Goal: Task Accomplishment & Management: Manage account settings

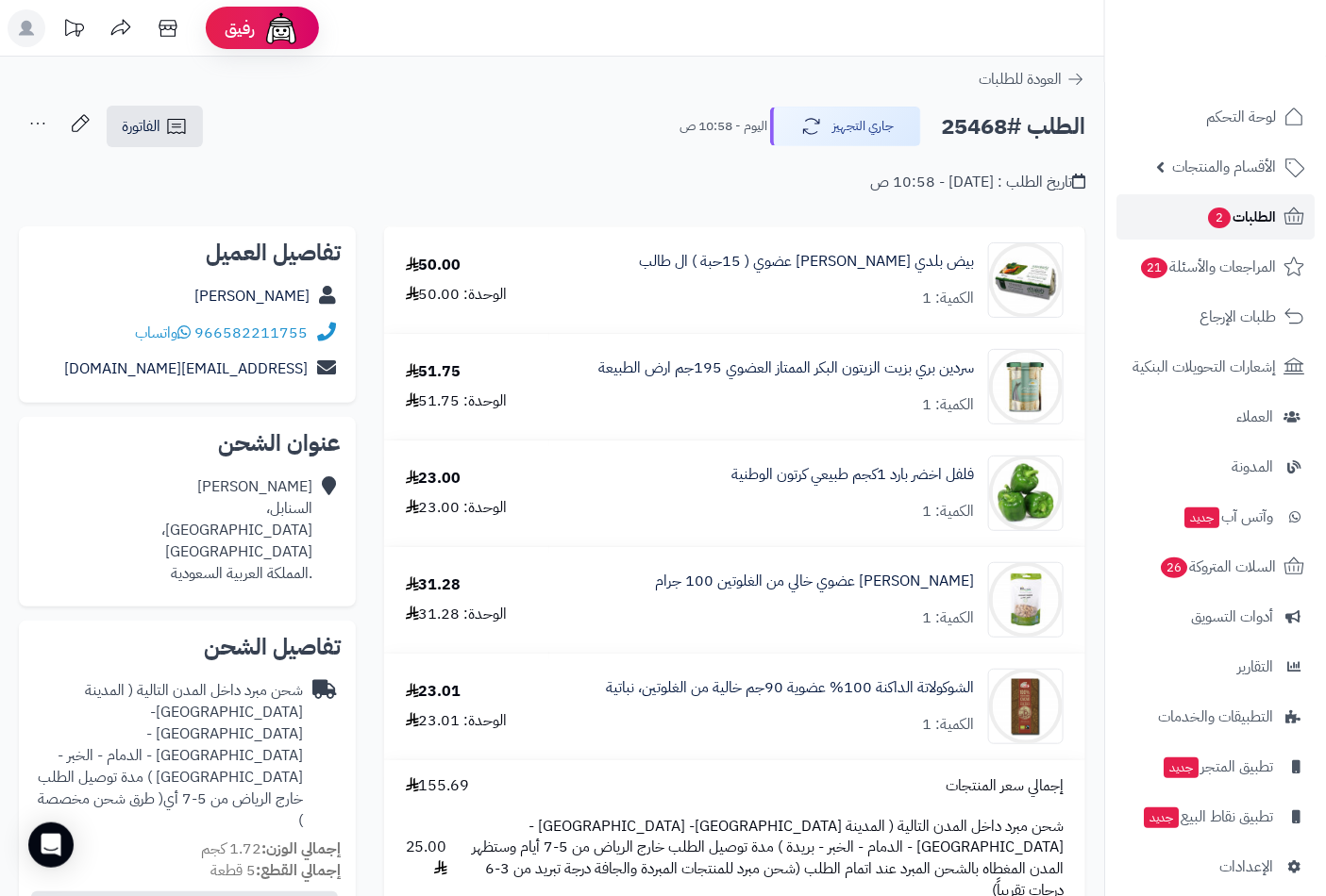
click at [1242, 204] on span "الطلبات 2" at bounding box center [1240, 217] width 69 height 27
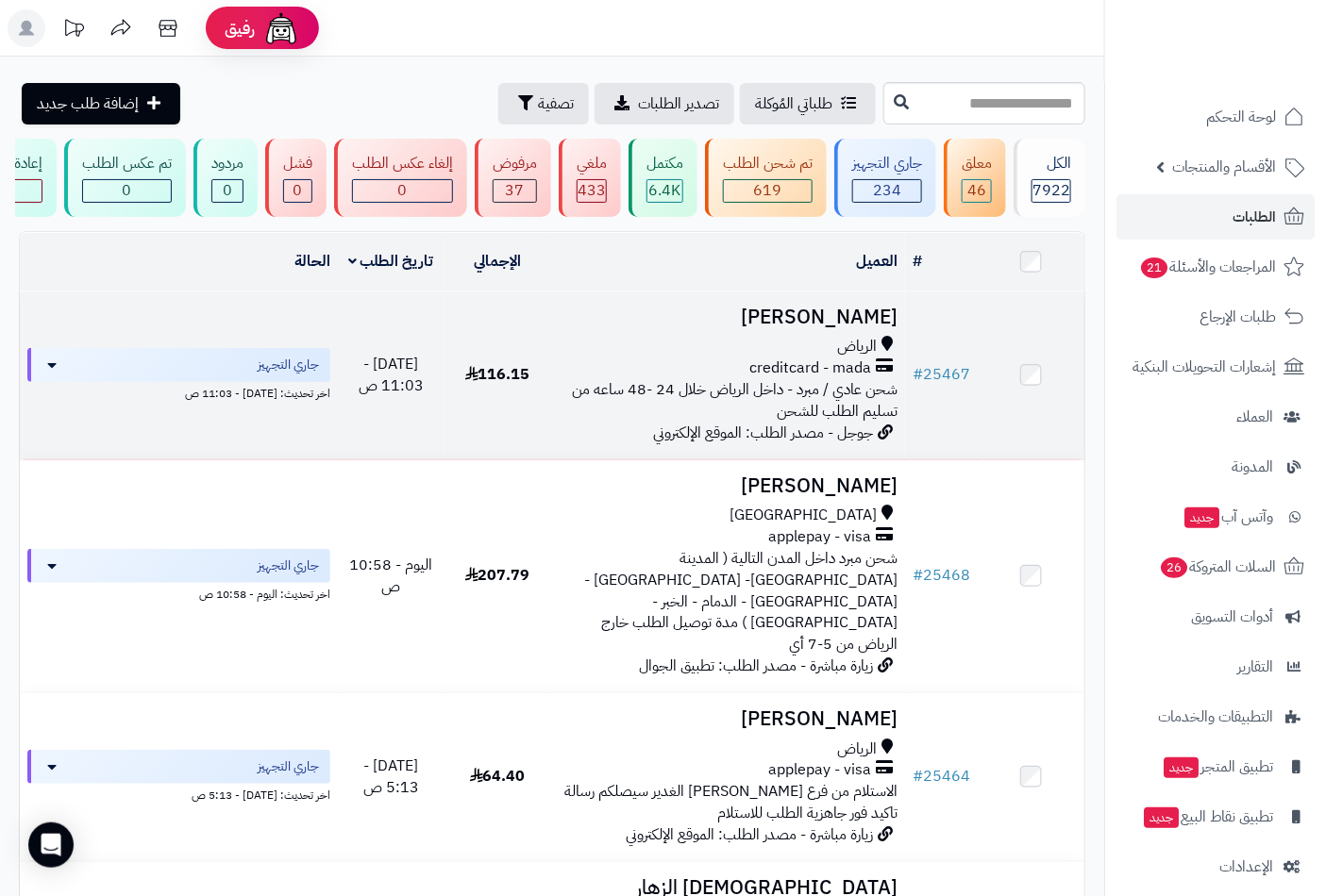
click at [812, 328] on h3 "[PERSON_NAME]" at bounding box center [728, 317] width 339 height 22
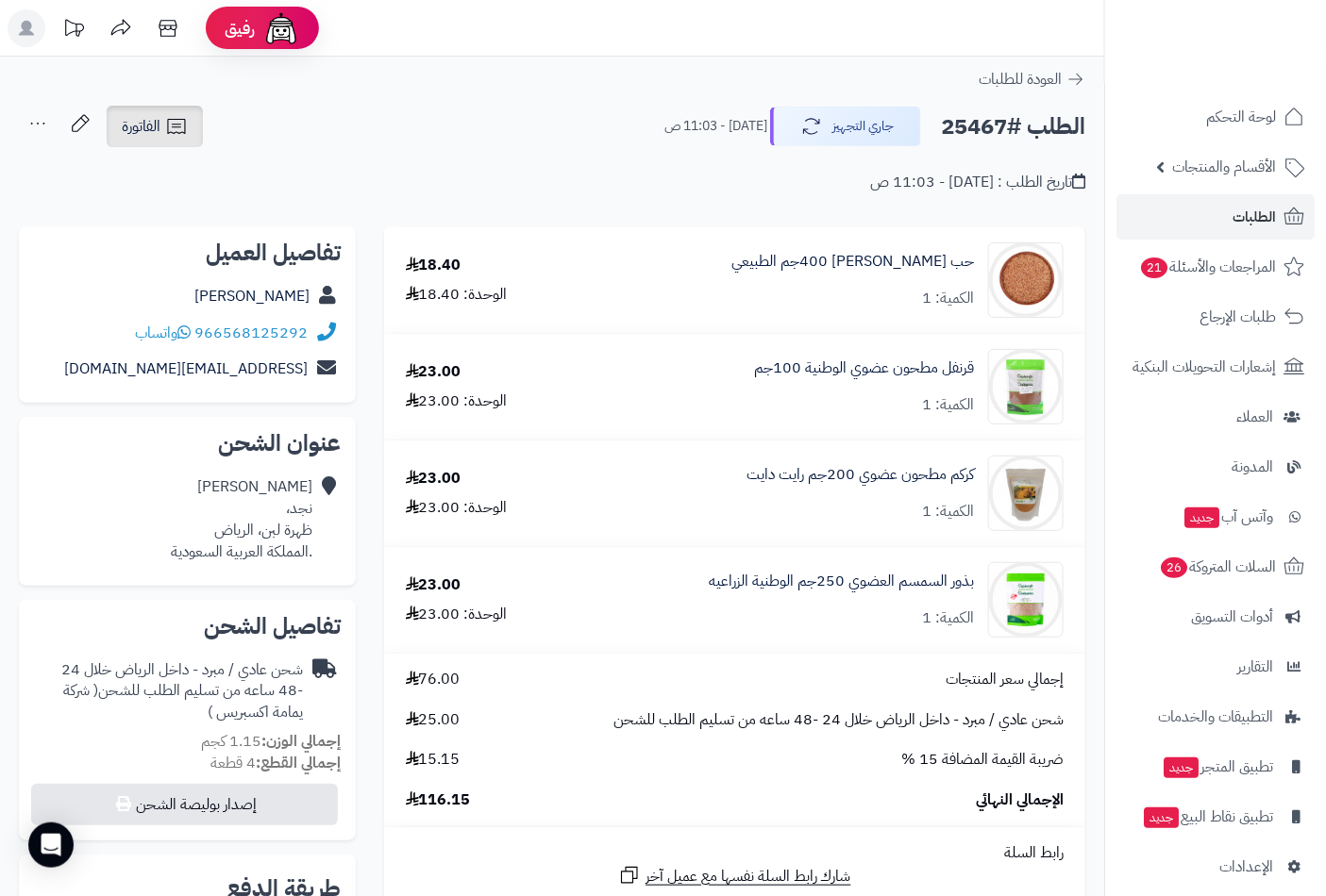
click at [153, 124] on span "الفاتورة" at bounding box center [141, 126] width 39 height 23
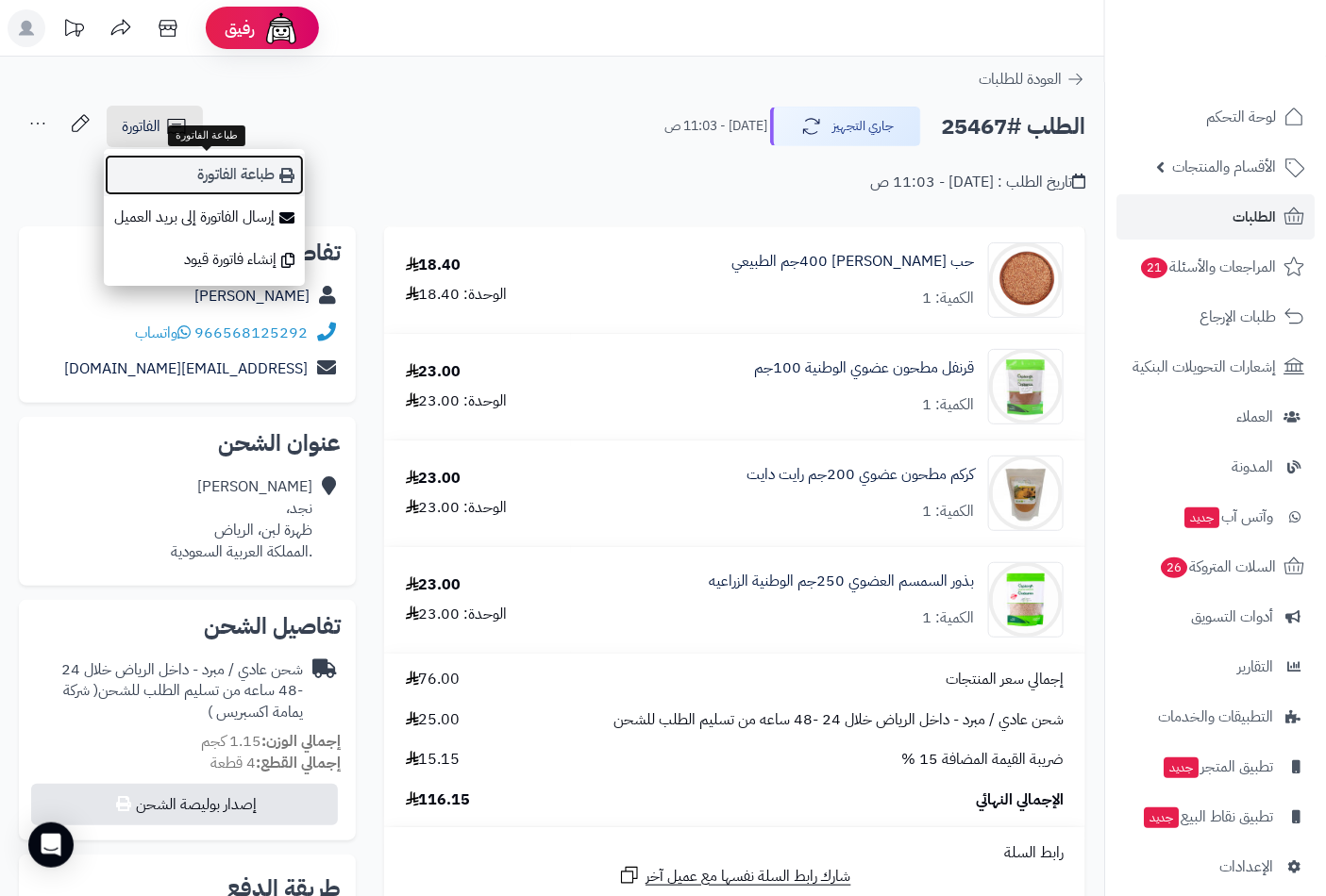
click at [256, 181] on link "طباعة الفاتورة" at bounding box center [203, 175] width 201 height 43
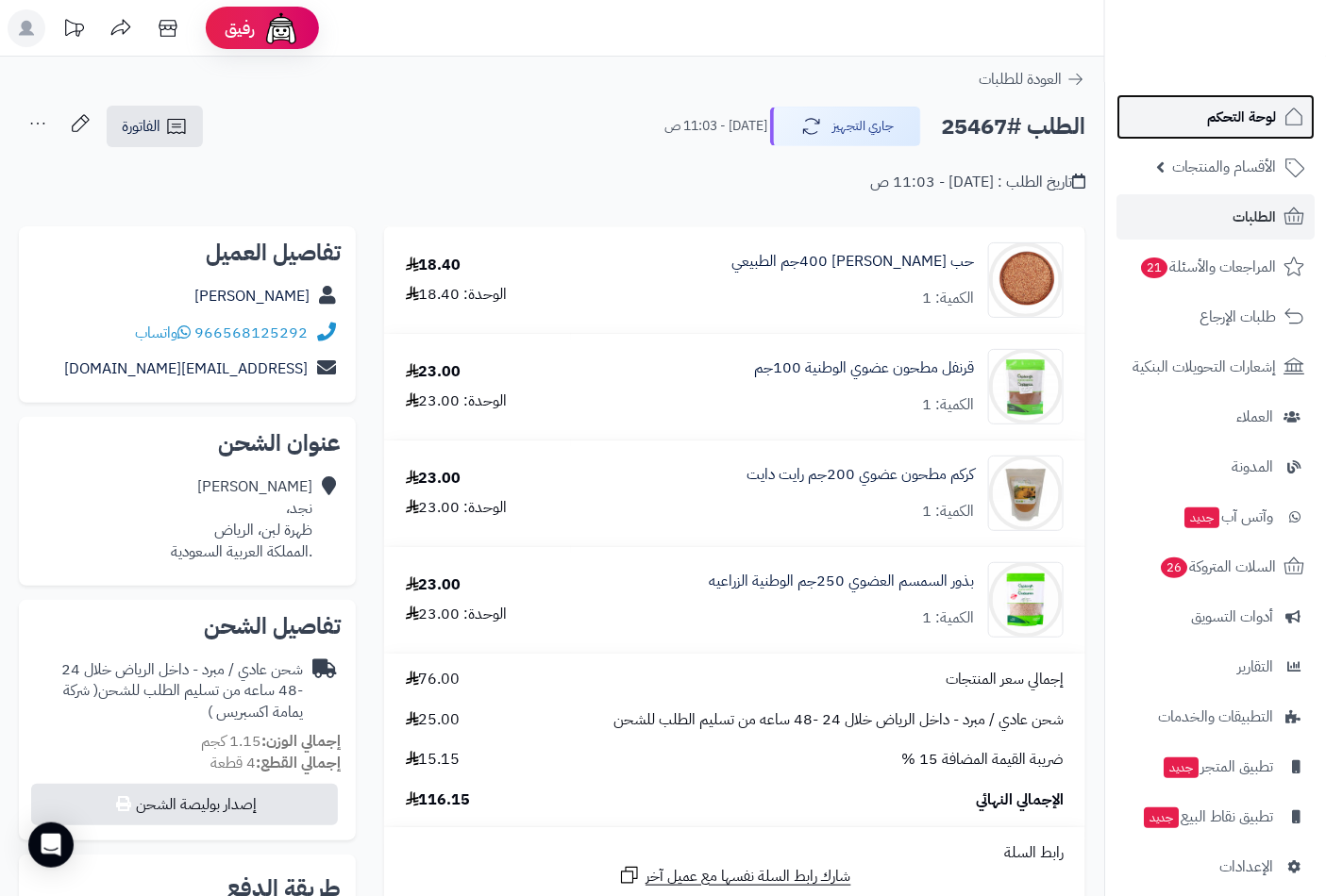
click at [1243, 111] on span "لوحة التحكم" at bounding box center [1241, 117] width 68 height 27
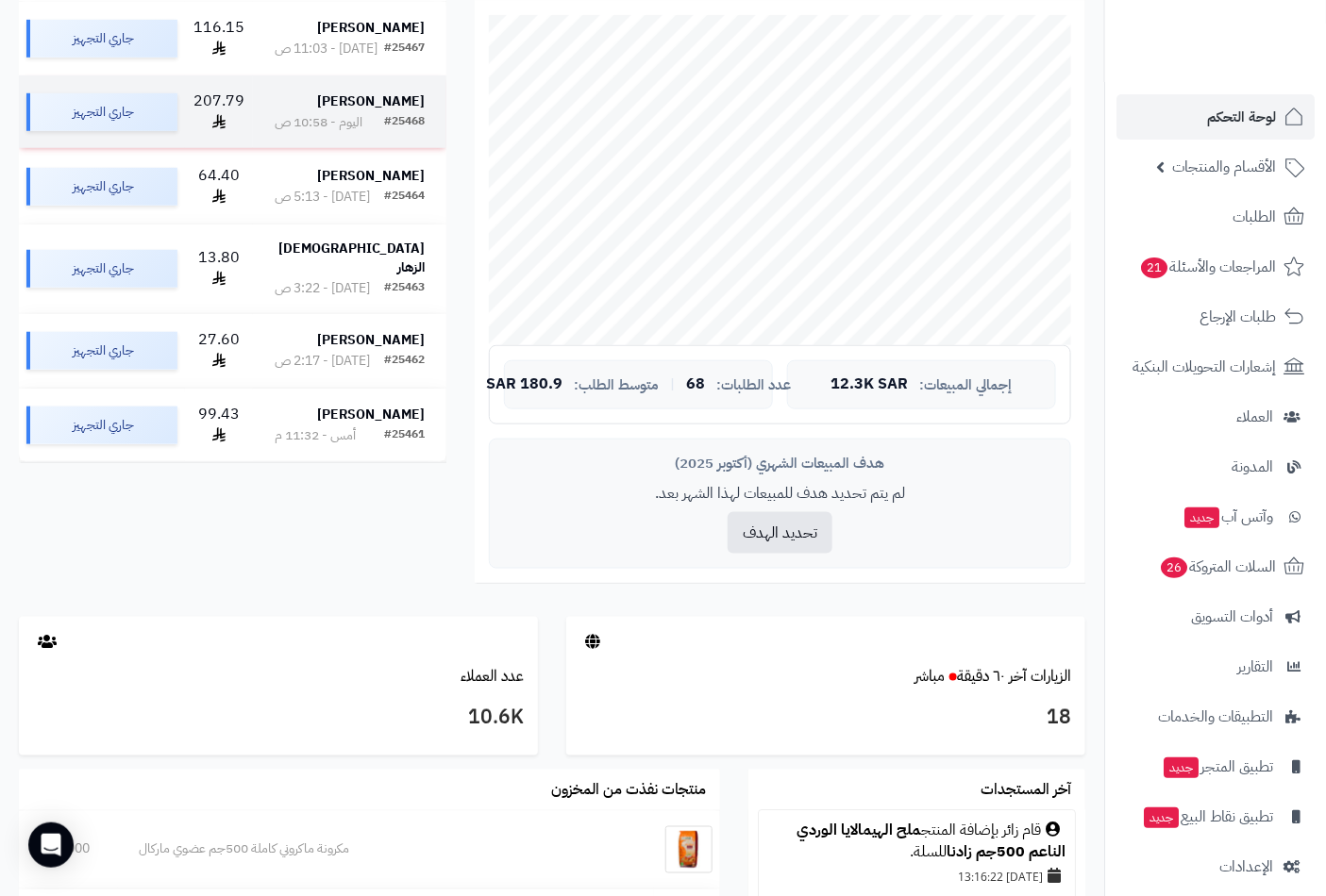
scroll to position [105, 0]
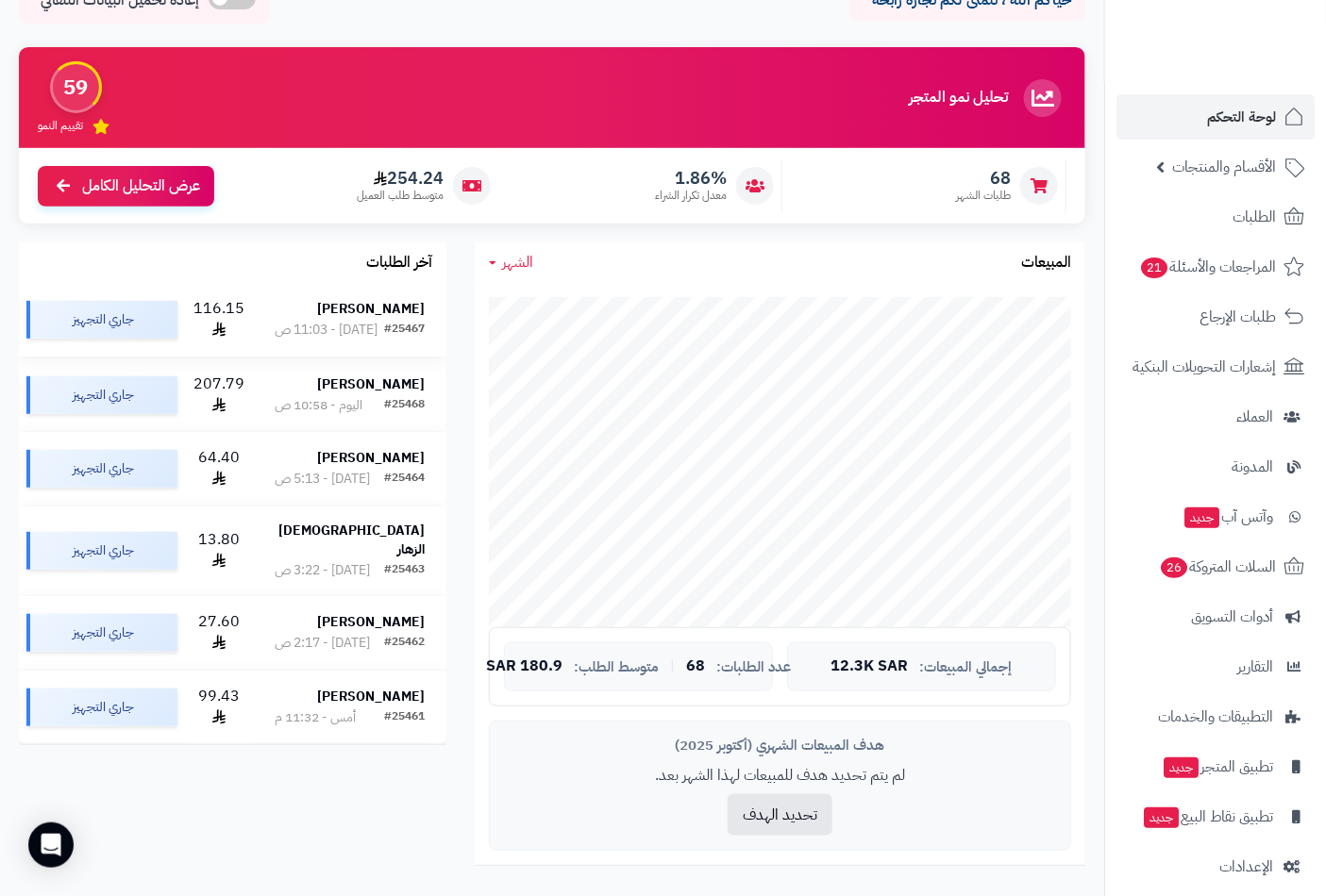
click at [361, 308] on strong "Sara abdelhalim" at bounding box center [371, 309] width 107 height 20
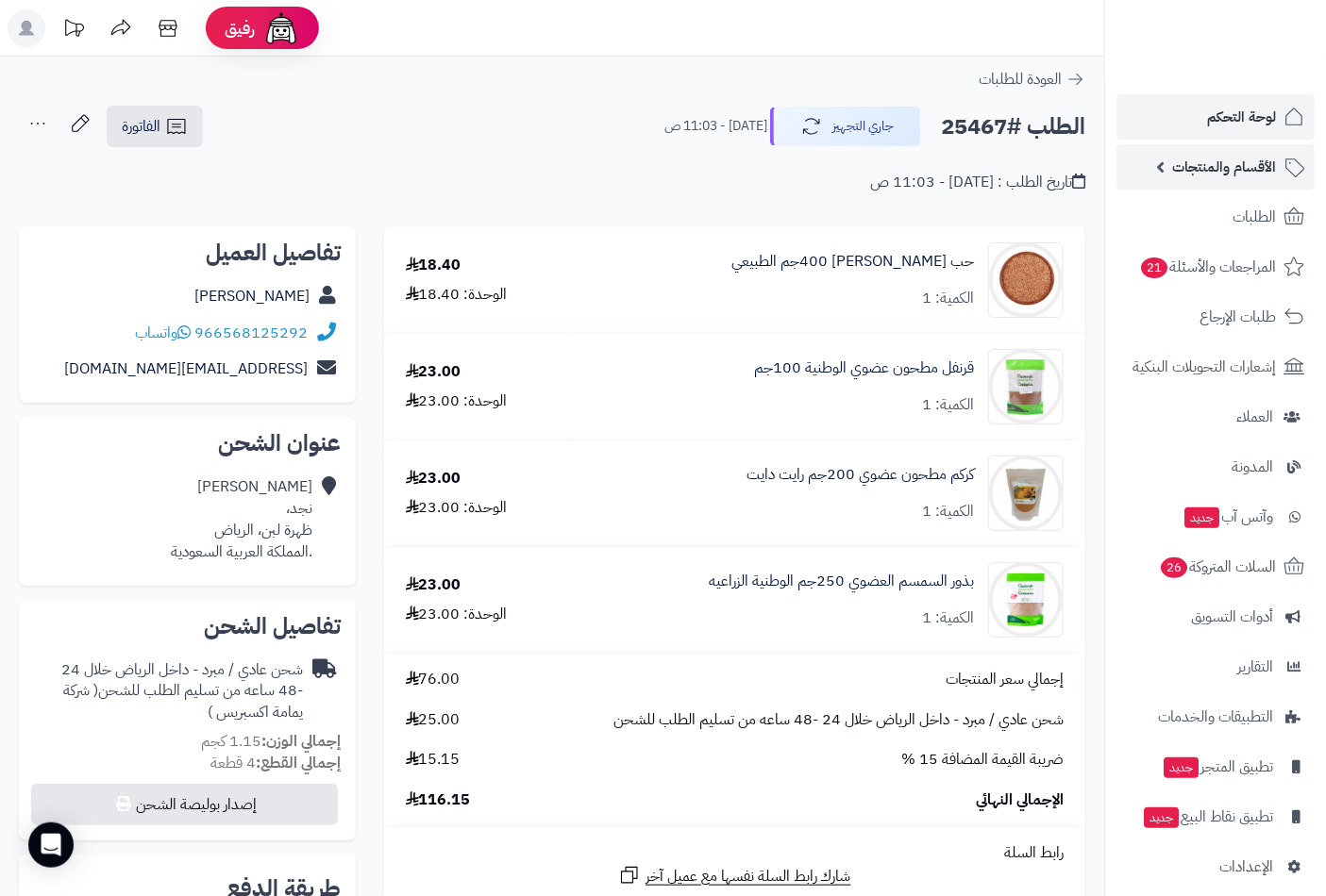
click at [1241, 163] on span "الأقسام والمنتجات" at bounding box center [1223, 167] width 104 height 27
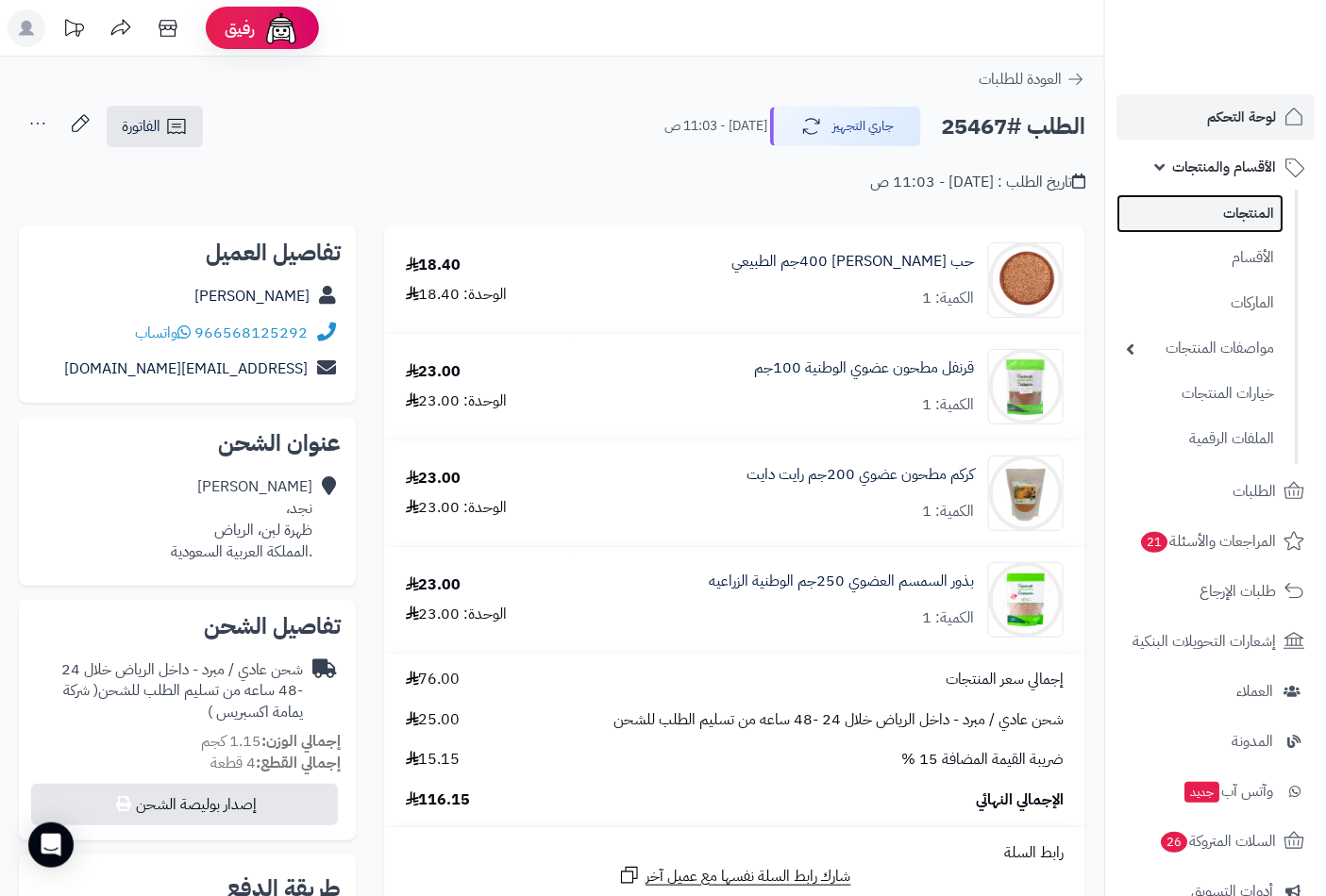
click at [1249, 214] on link "المنتجات" at bounding box center [1200, 213] width 167 height 39
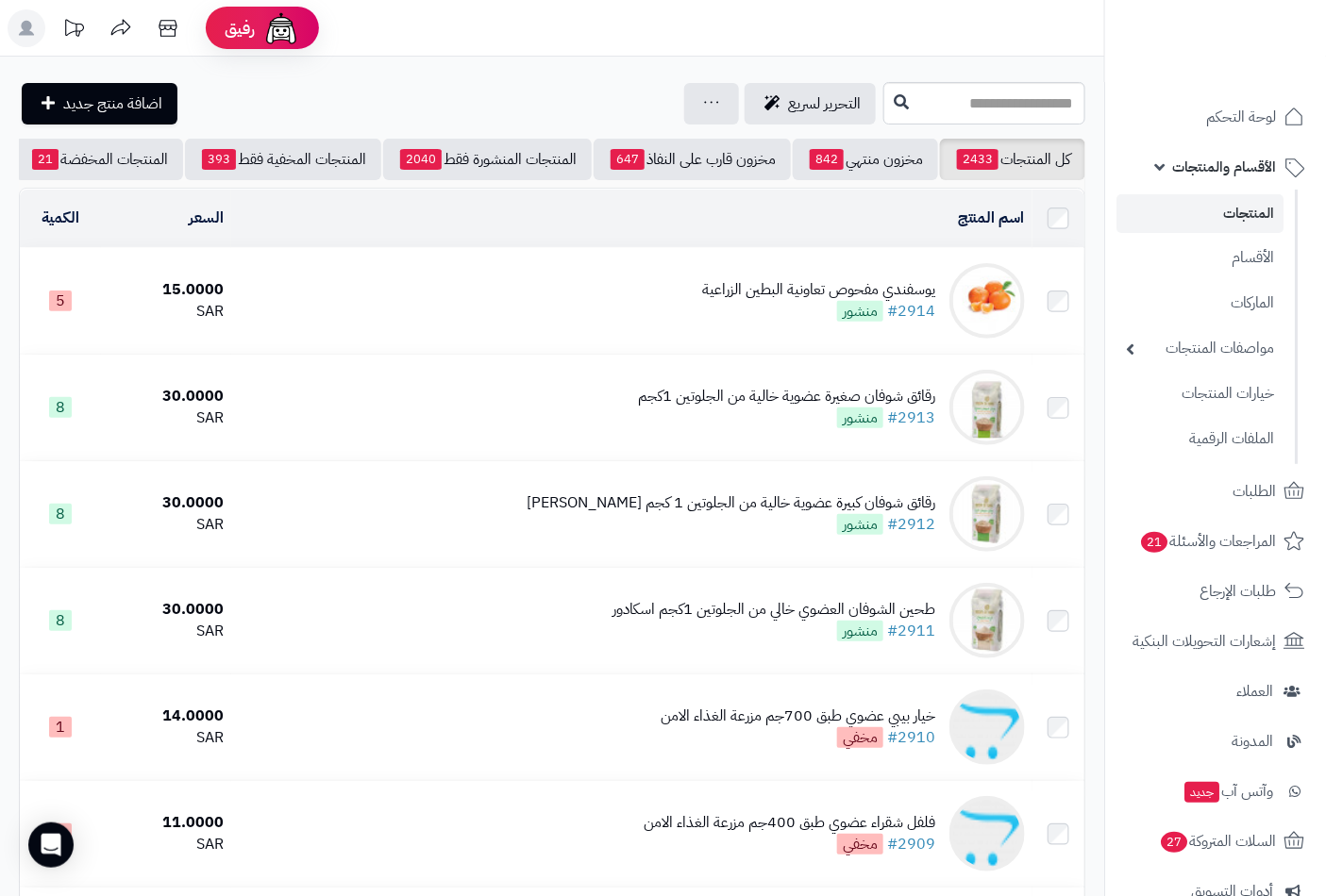
scroll to position [0, -178]
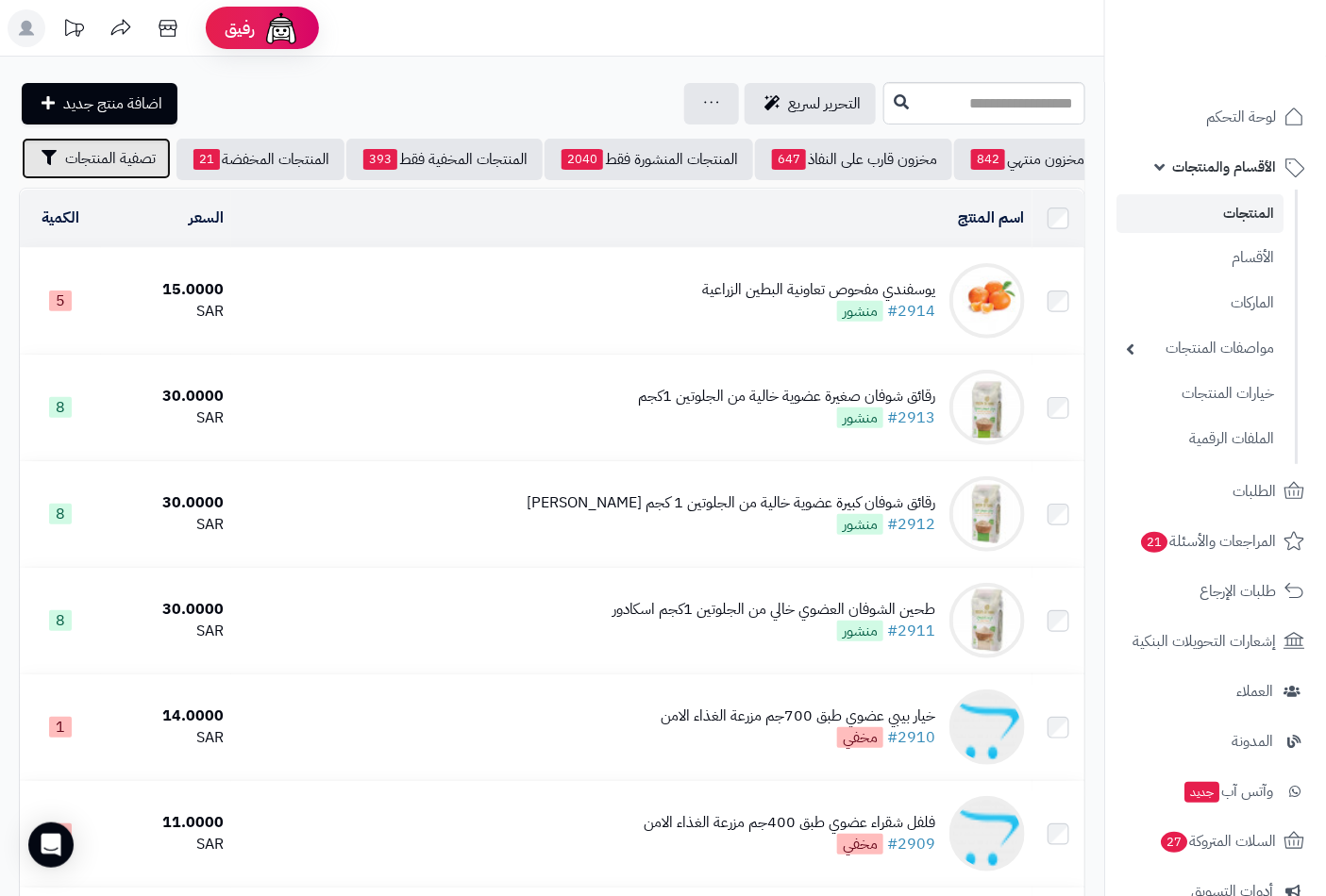
click at [116, 162] on span "تصفية المنتجات" at bounding box center [109, 159] width 90 height 23
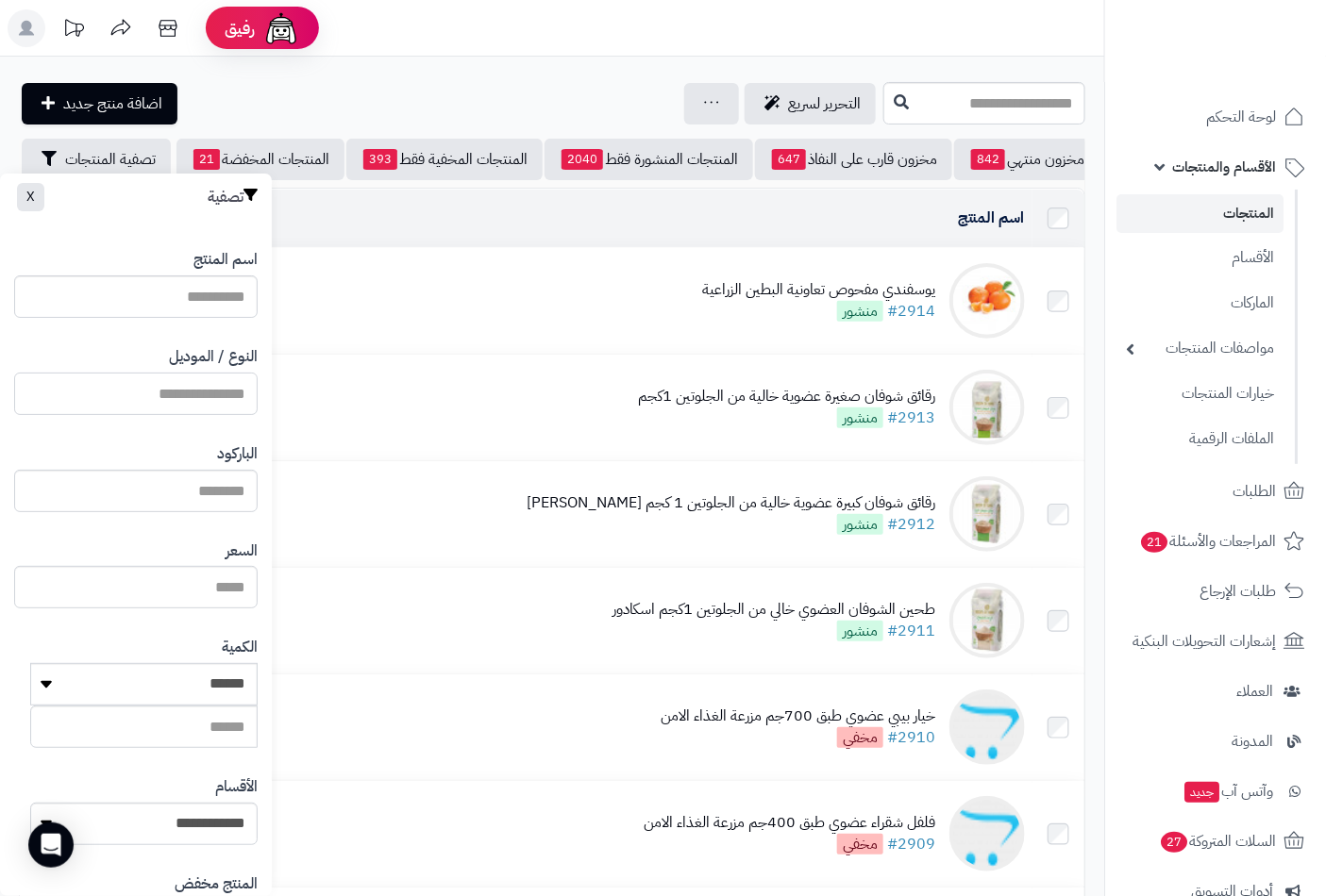
click at [210, 398] on input "النوع / الموديل" at bounding box center [136, 393] width 243 height 43
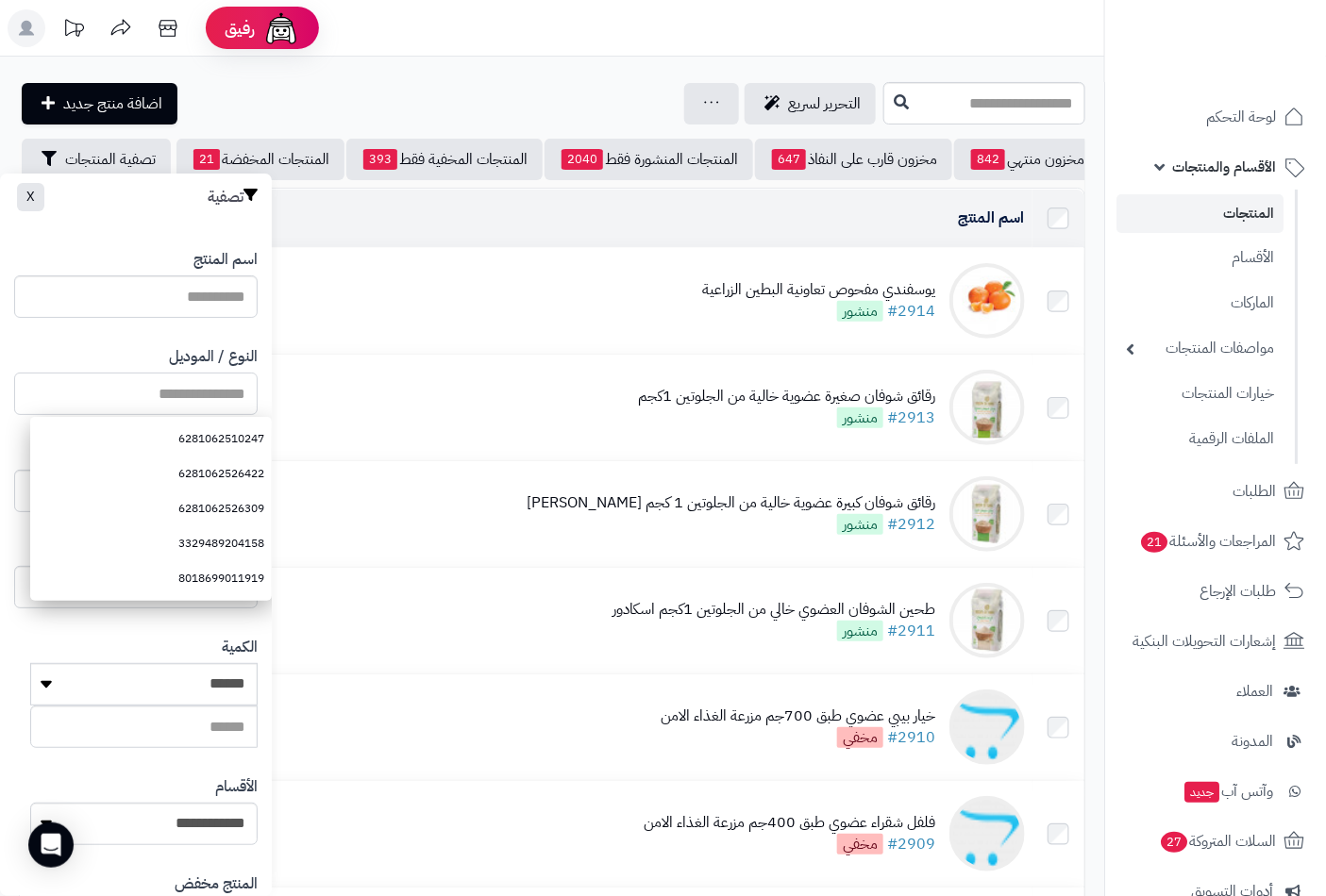
paste input "**********"
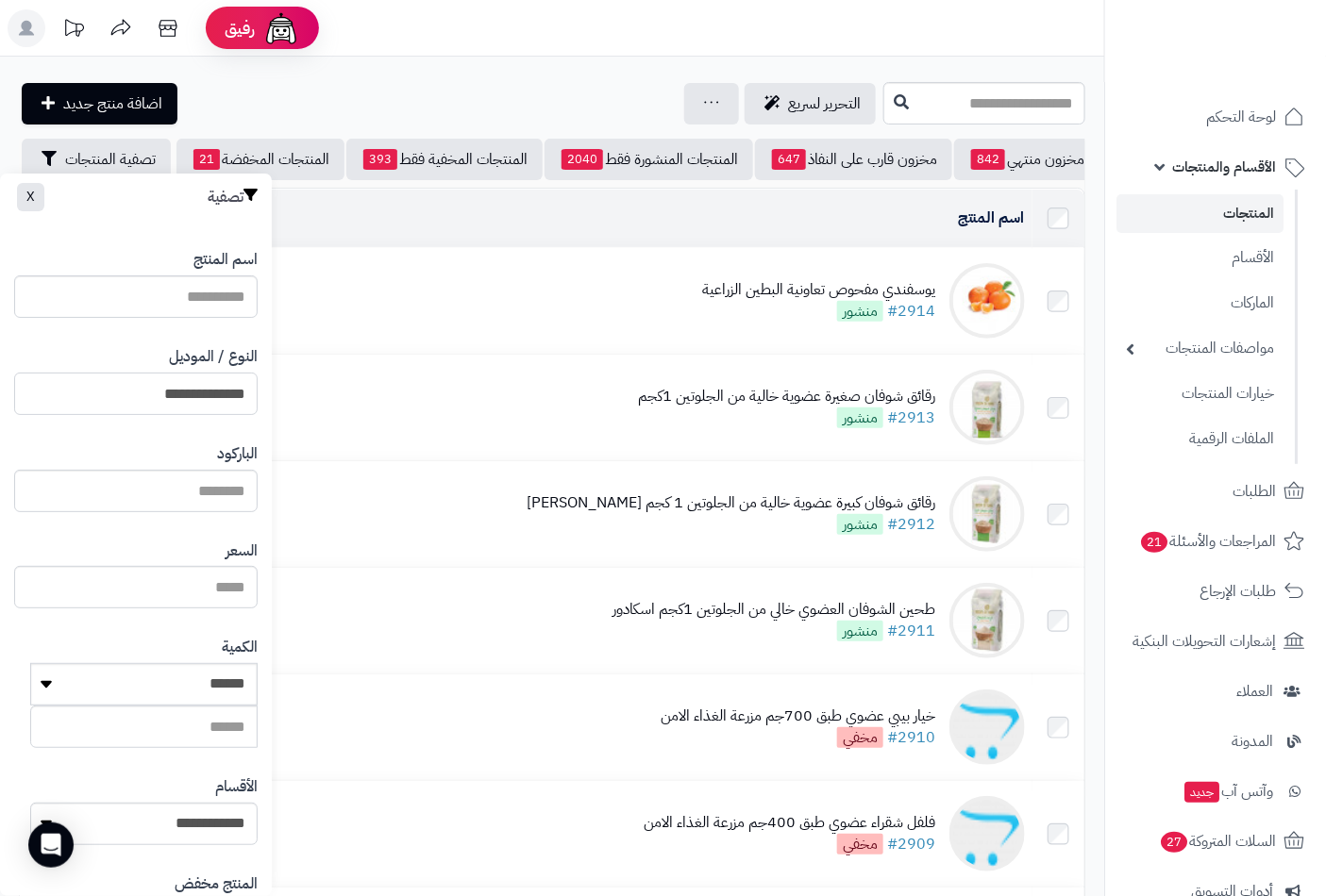
scroll to position [257, 0]
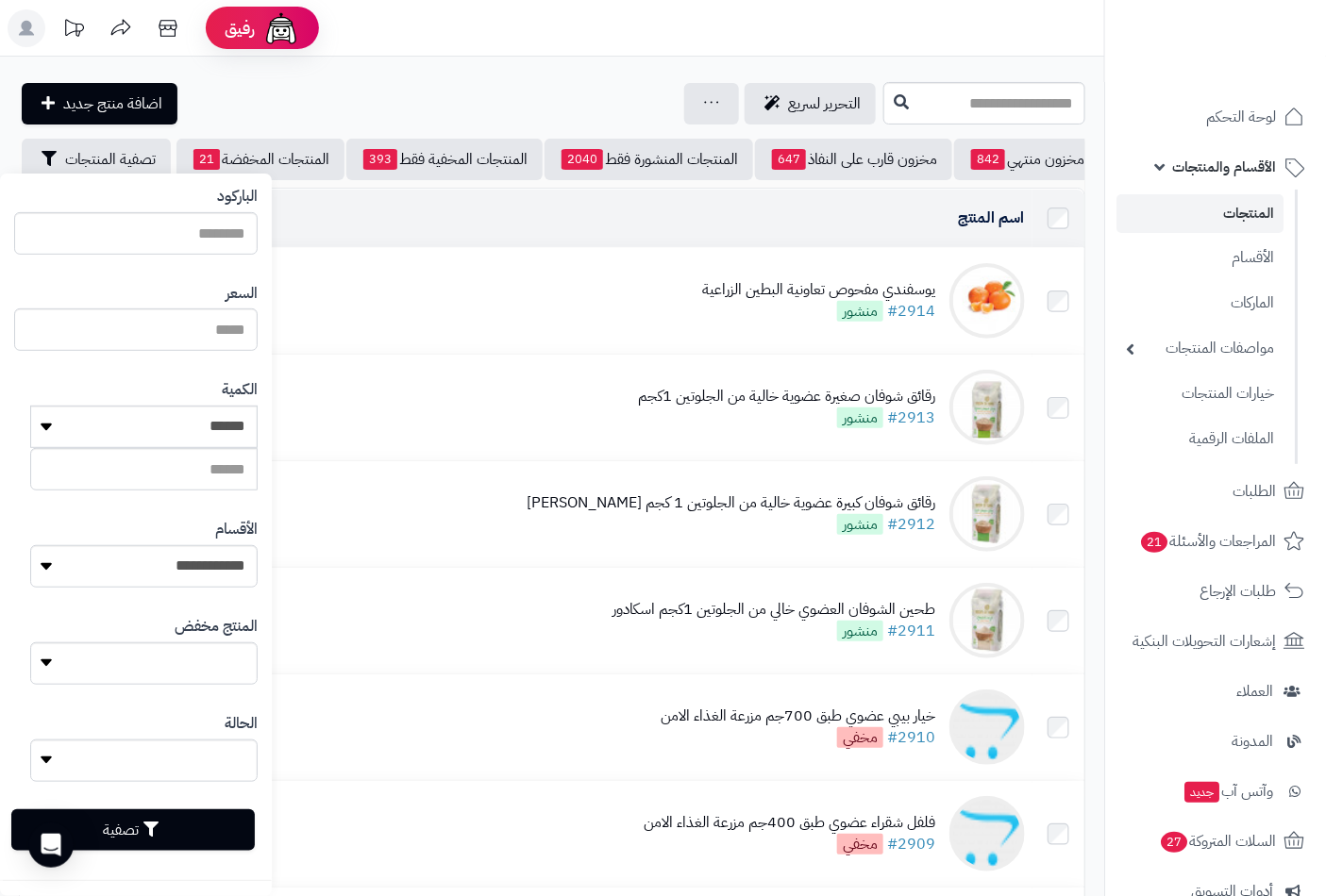
type input "**********"
click at [178, 827] on button "تصفية" at bounding box center [133, 830] width 243 height 42
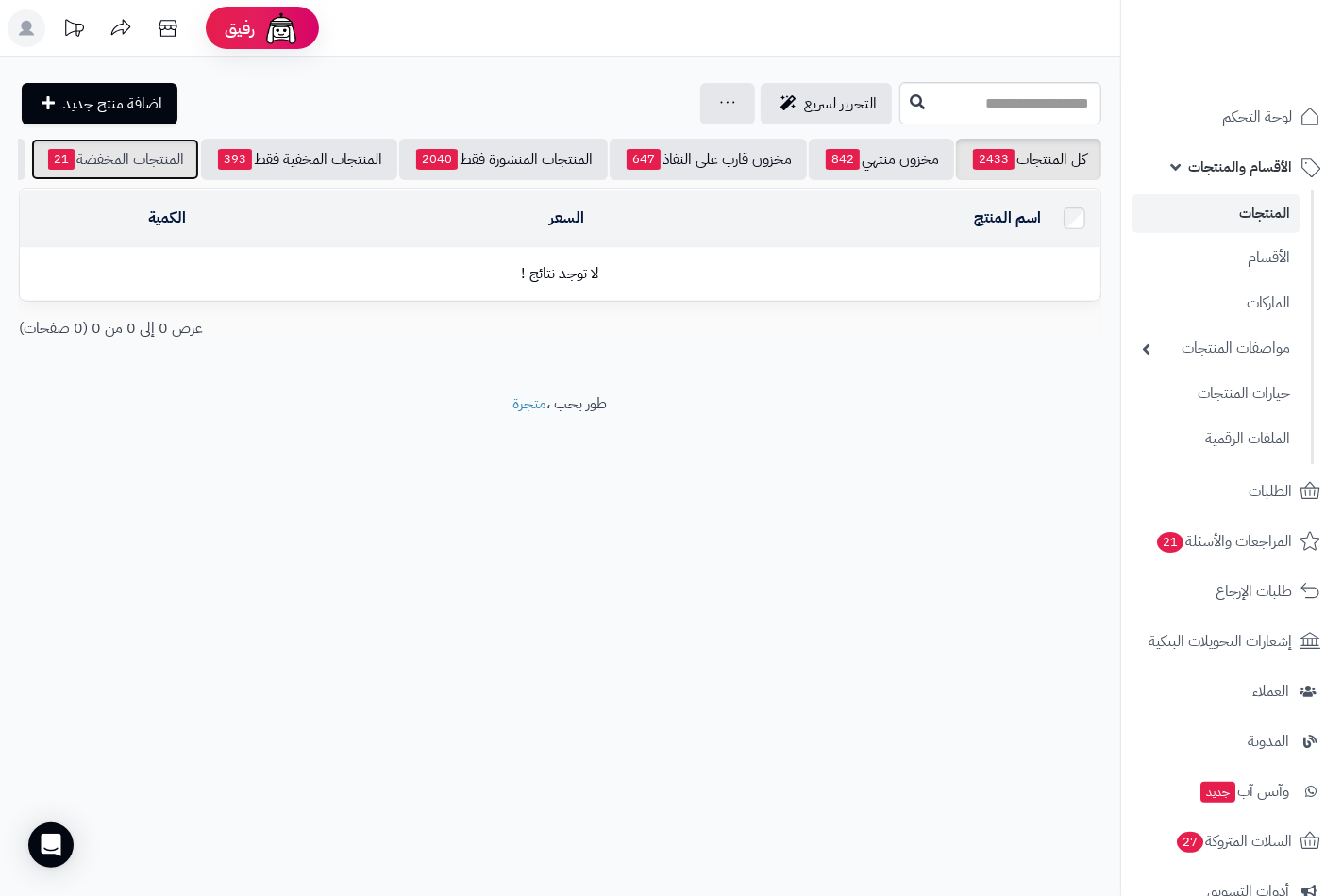
click at [116, 161] on link "المنتجات المخفضة 21" at bounding box center [115, 160] width 168 height 42
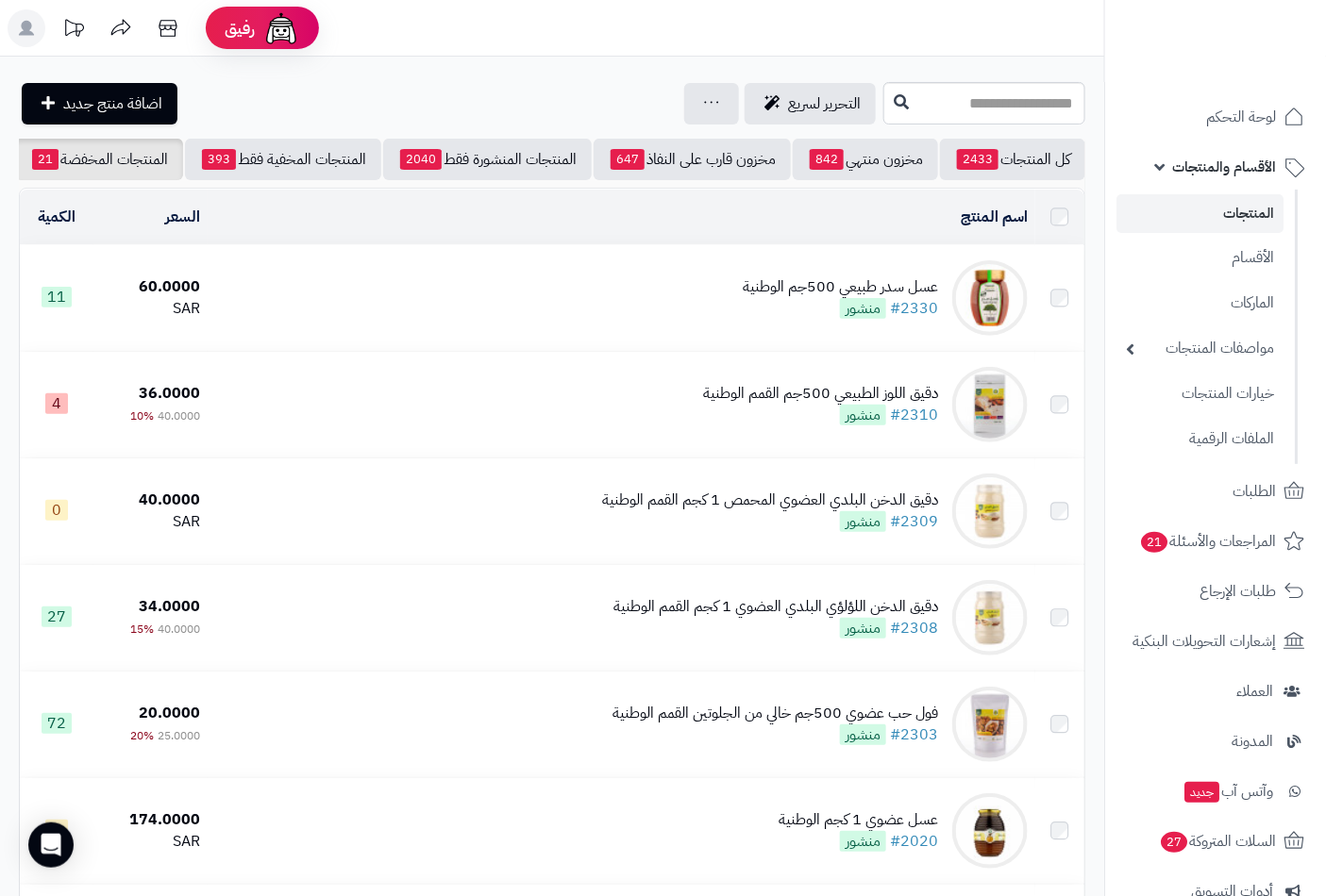
scroll to position [0, -178]
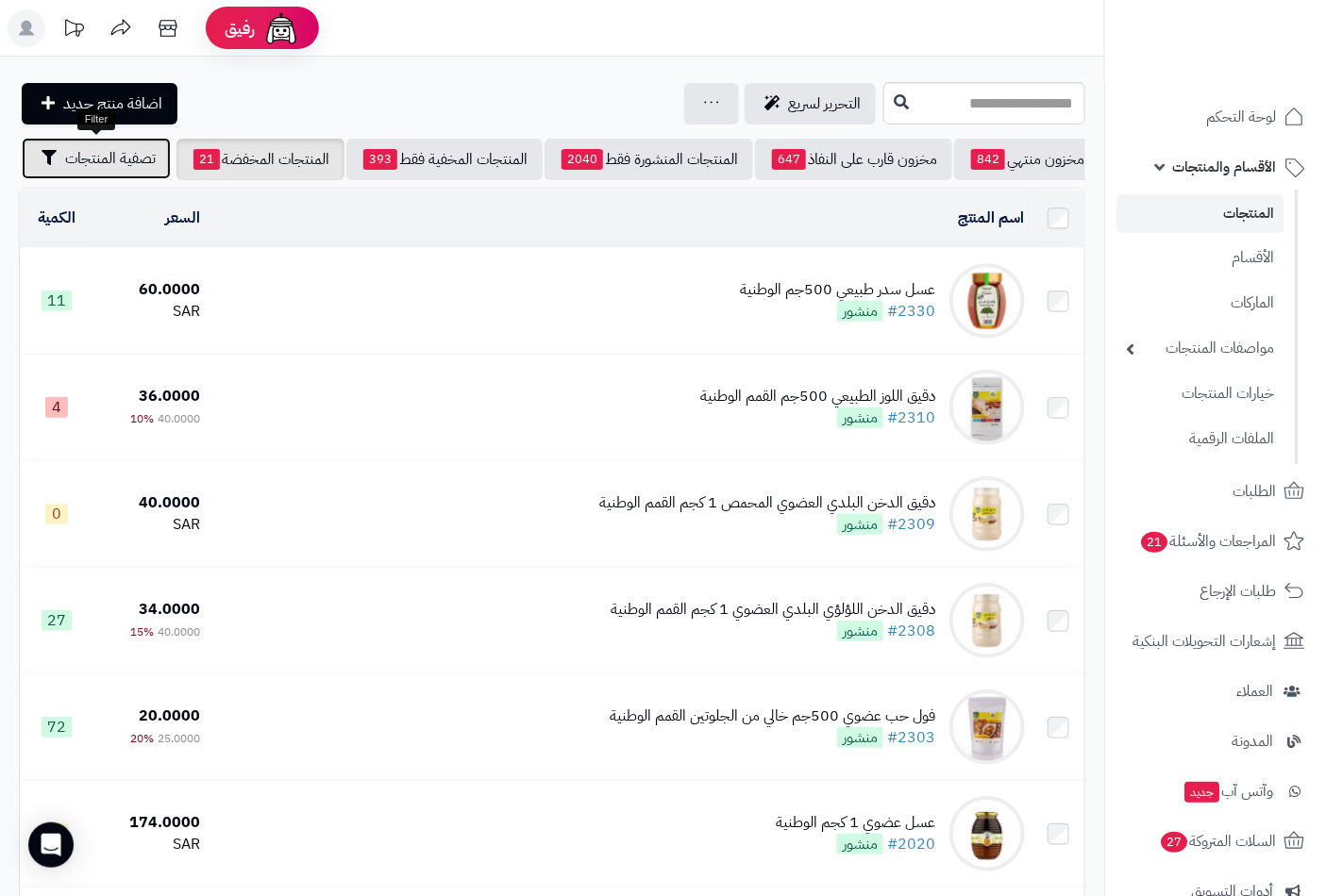
click at [130, 154] on span "تصفية المنتجات" at bounding box center [109, 159] width 90 height 23
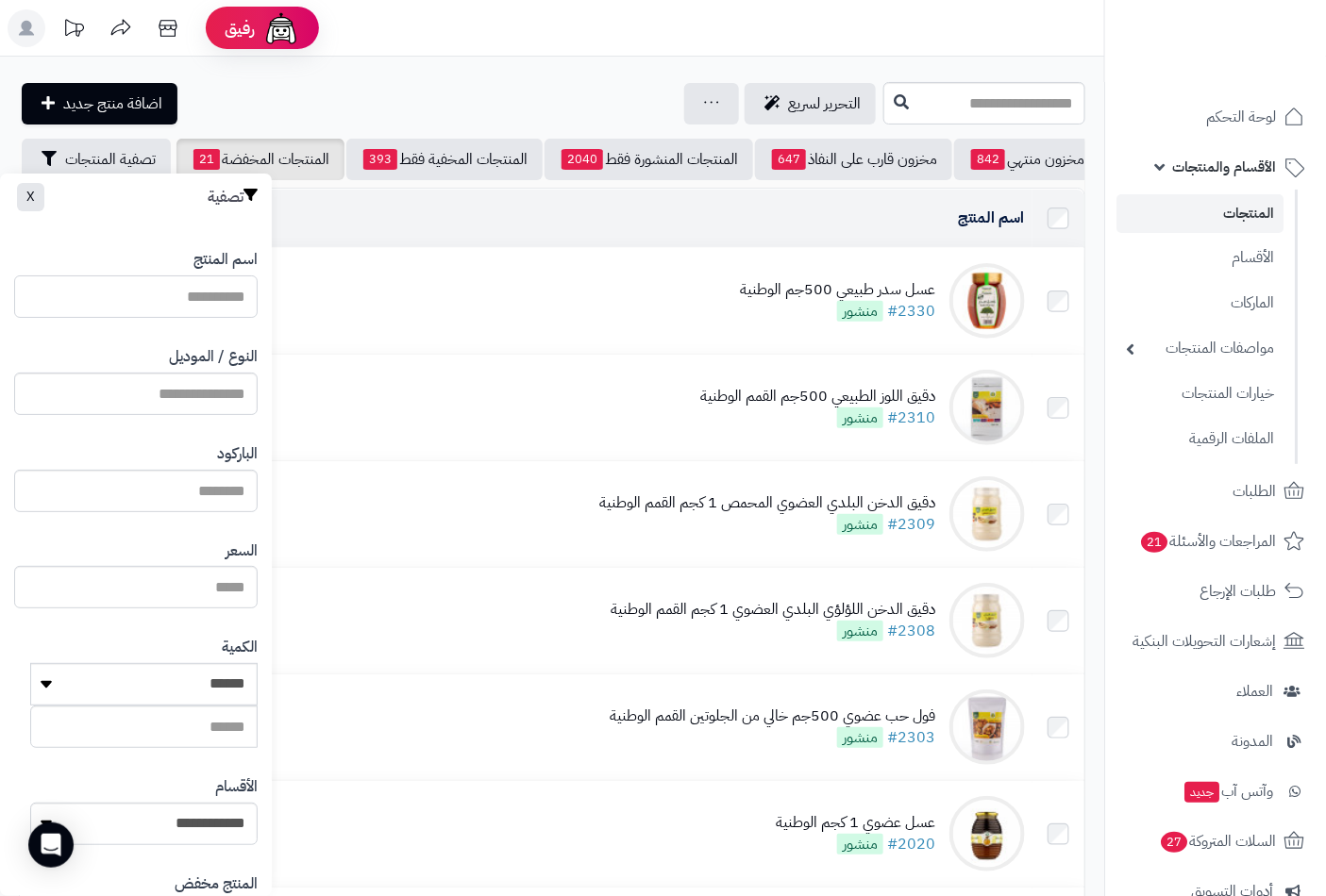
click at [187, 295] on input "اسم المنتج" at bounding box center [136, 296] width 243 height 43
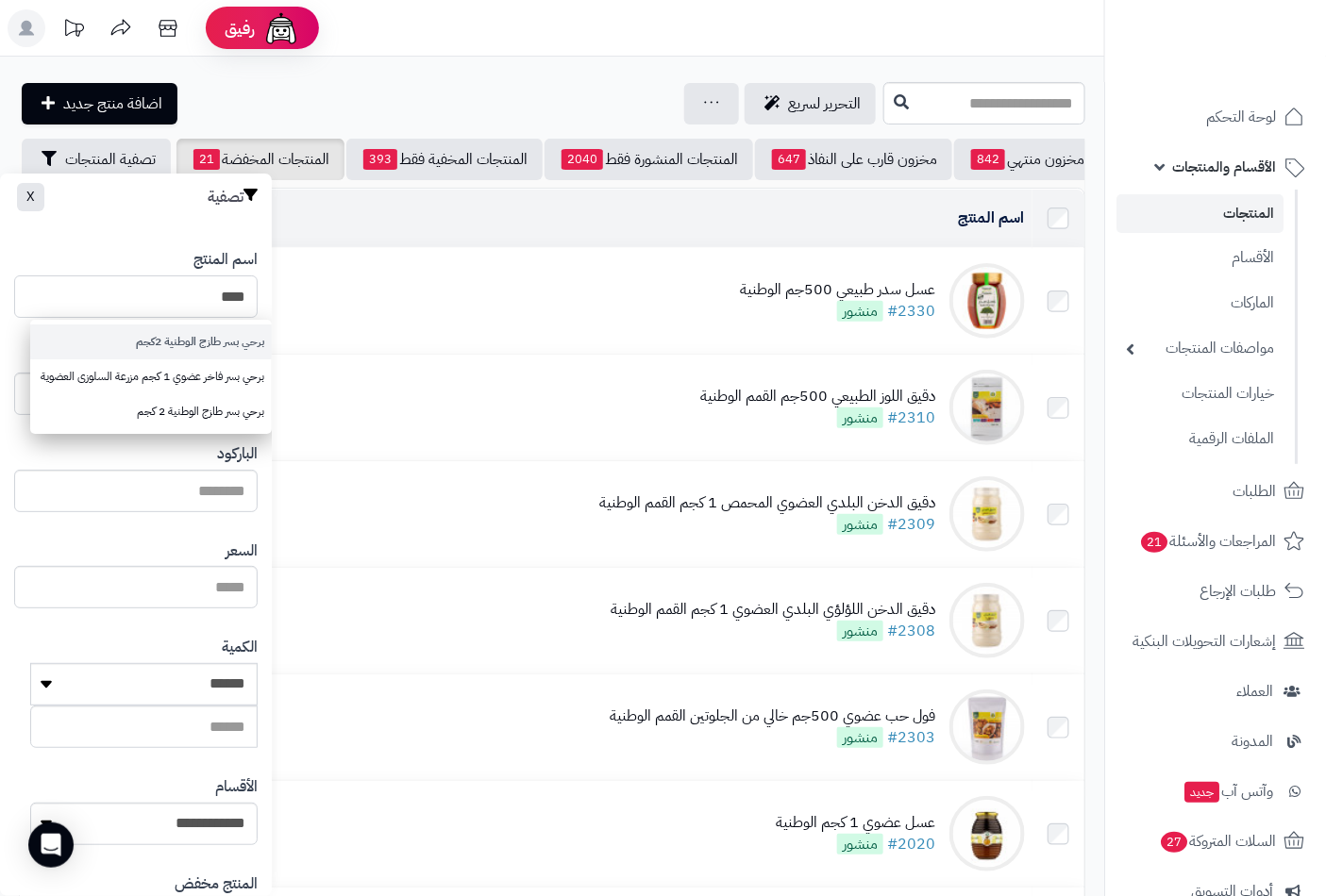
type input "****"
click at [228, 339] on link "برحي بسر طازج الوطنية 2كجم" at bounding box center [151, 341] width 241 height 35
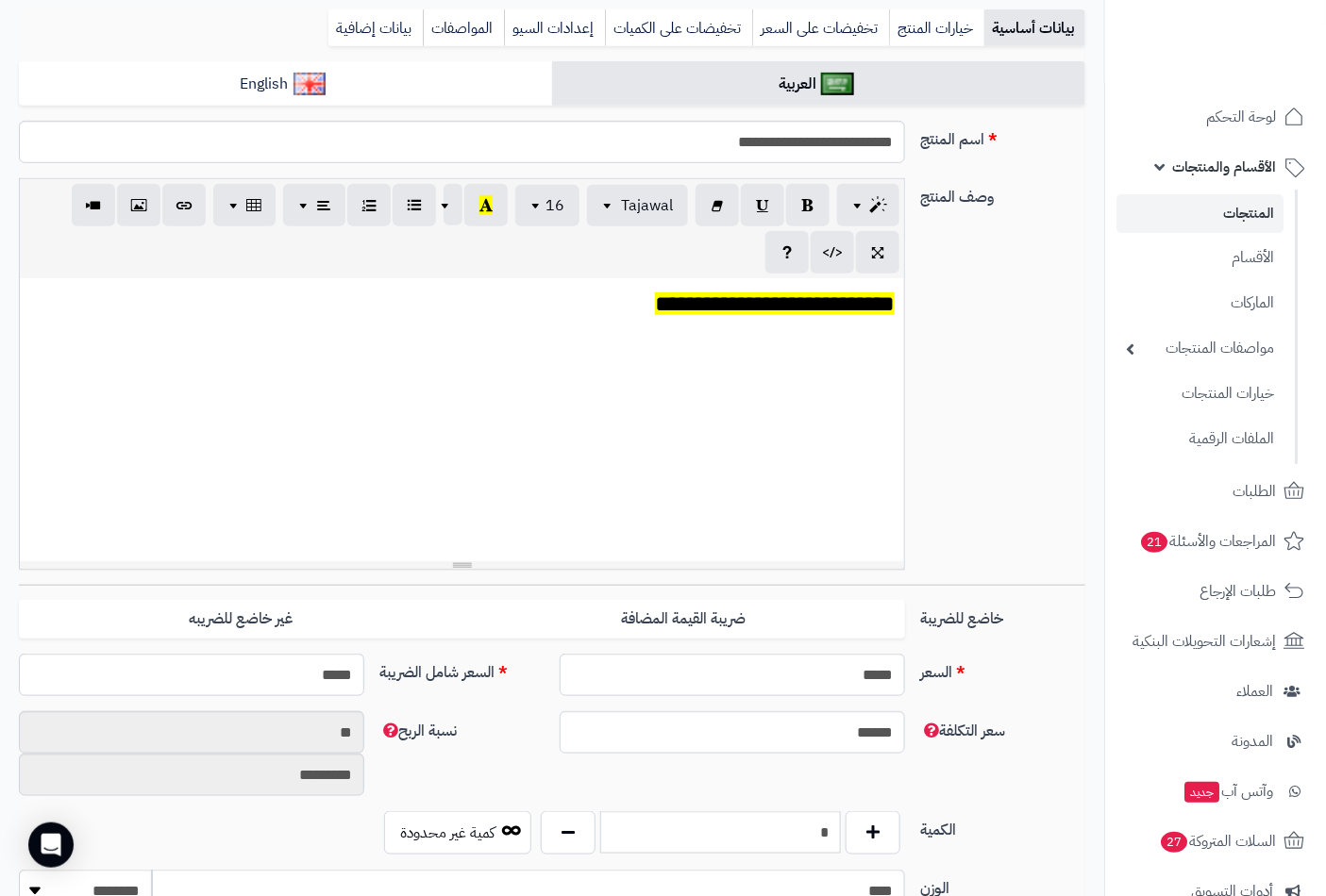
scroll to position [524, 0]
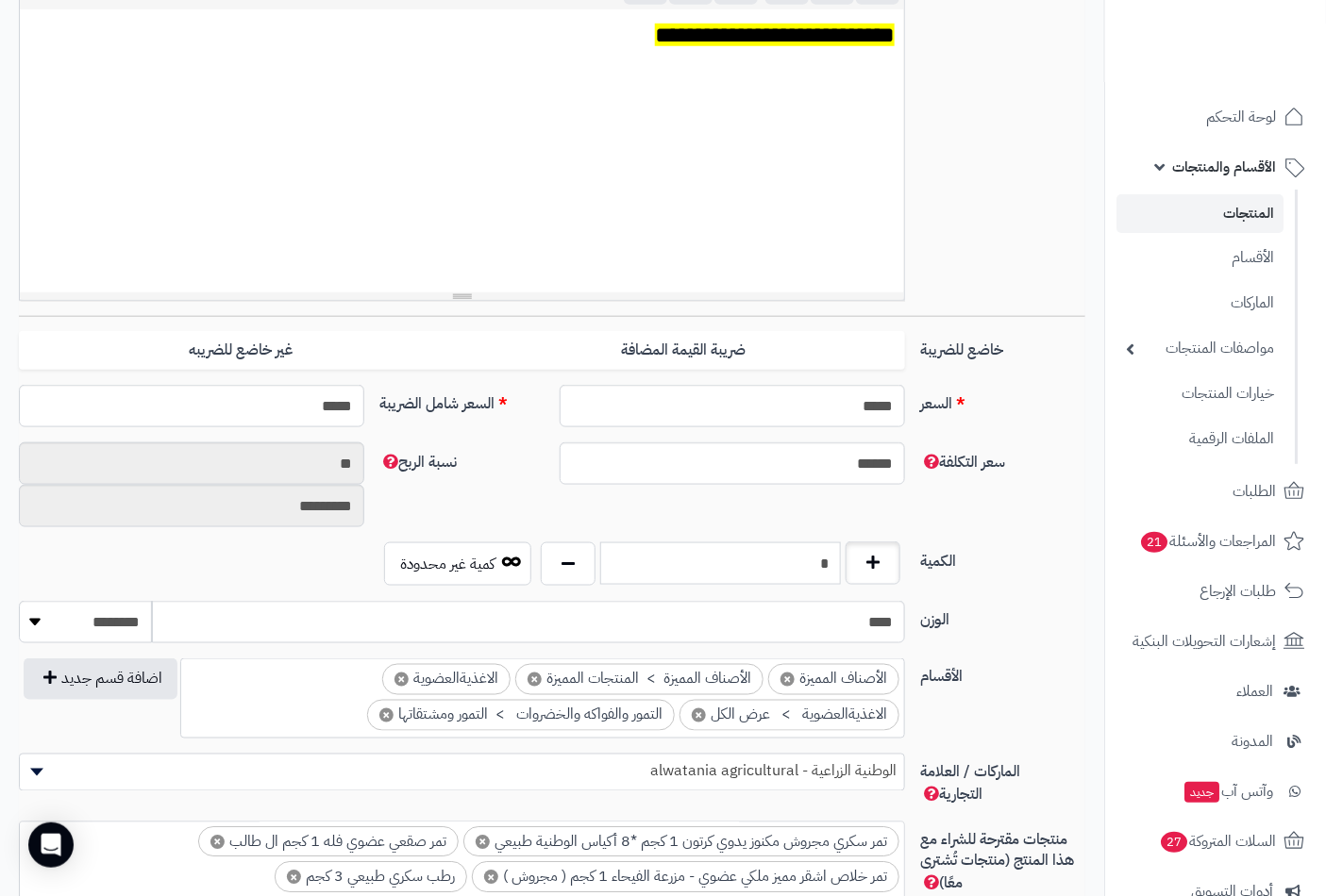
drag, startPoint x: 748, startPoint y: 558, endPoint x: 856, endPoint y: 543, distance: 109.0
click at [856, 543] on div "*" at bounding box center [721, 564] width 369 height 44
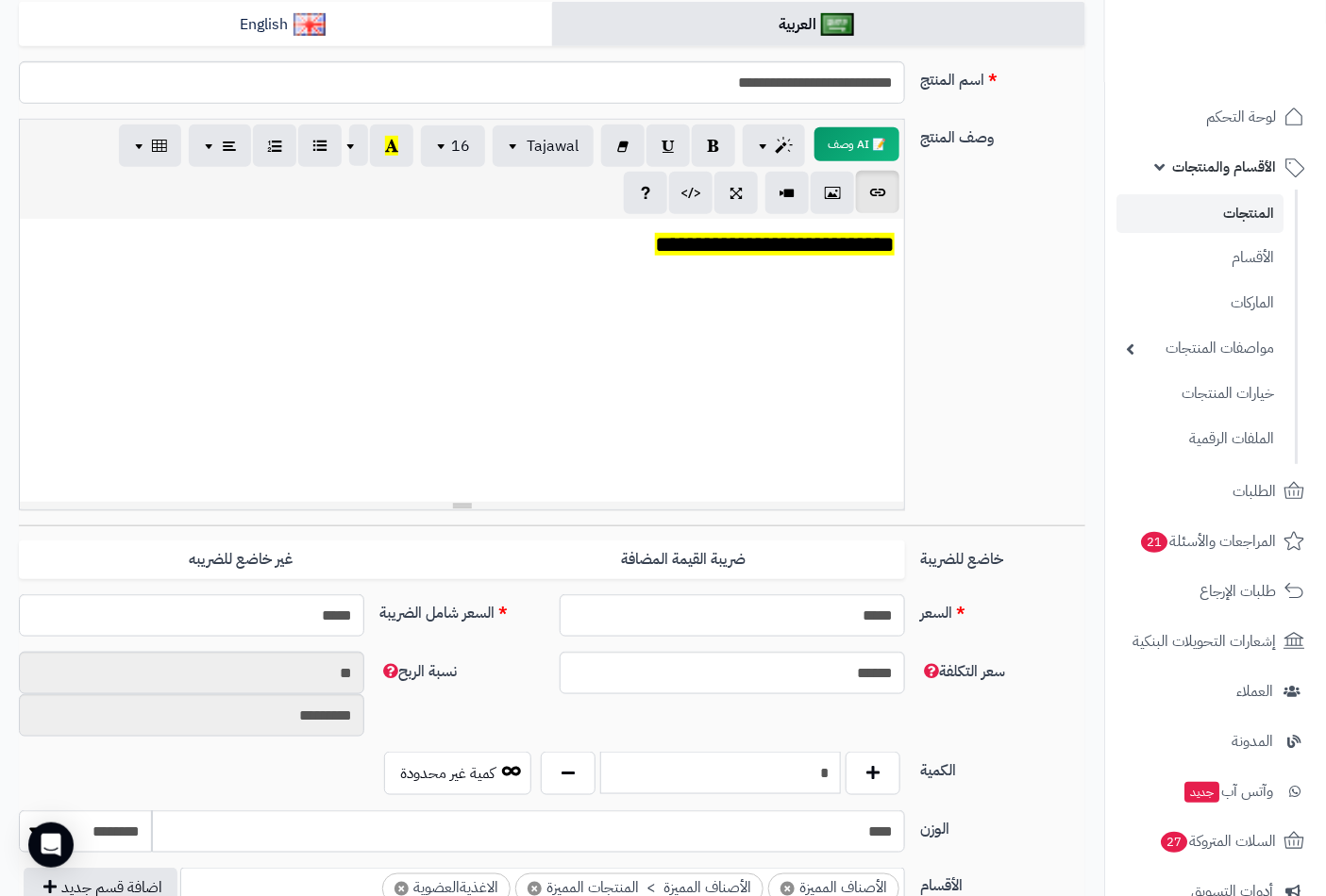
scroll to position [0, 0]
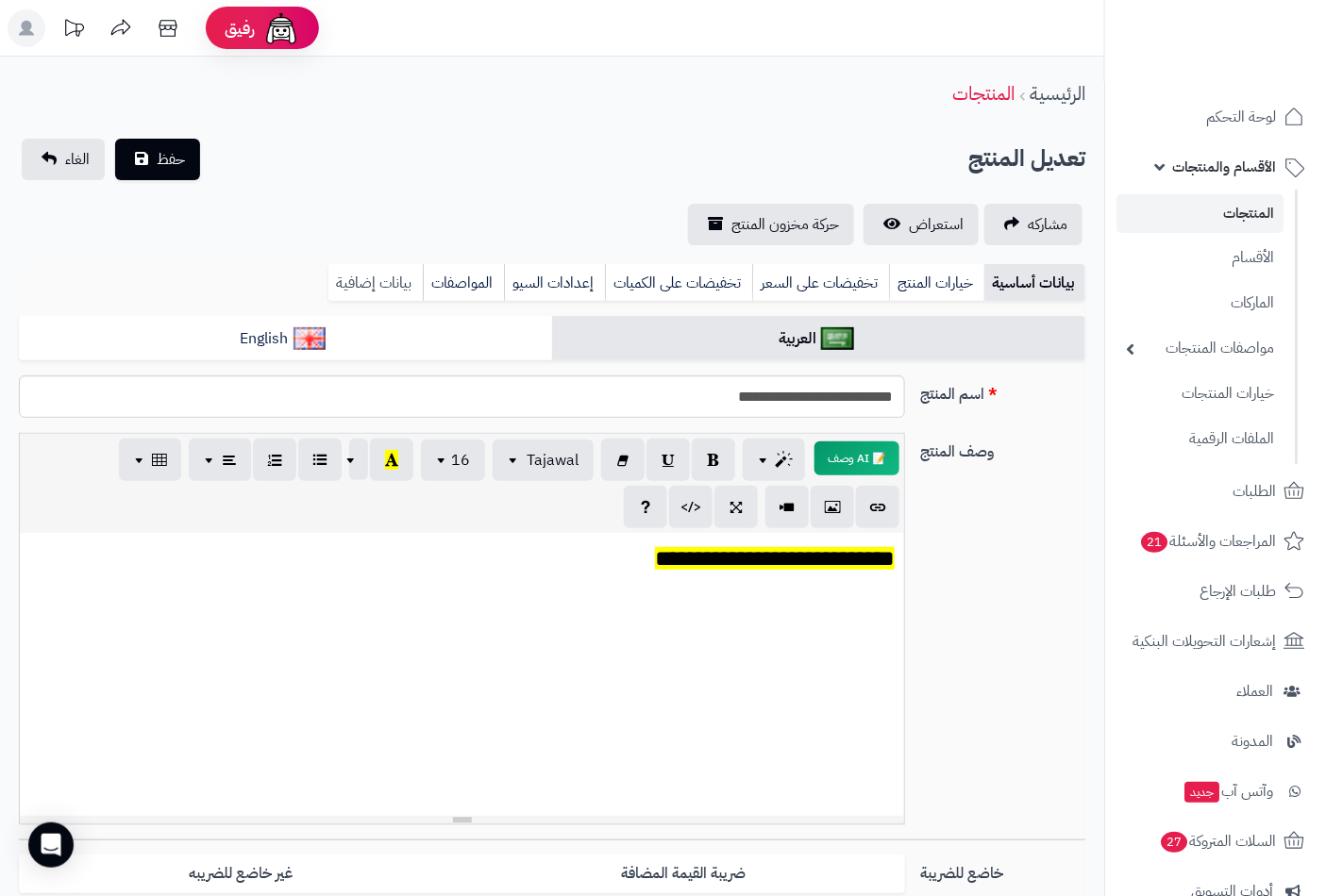
type input "*"
click at [394, 272] on link "بيانات إضافية" at bounding box center [375, 283] width 94 height 38
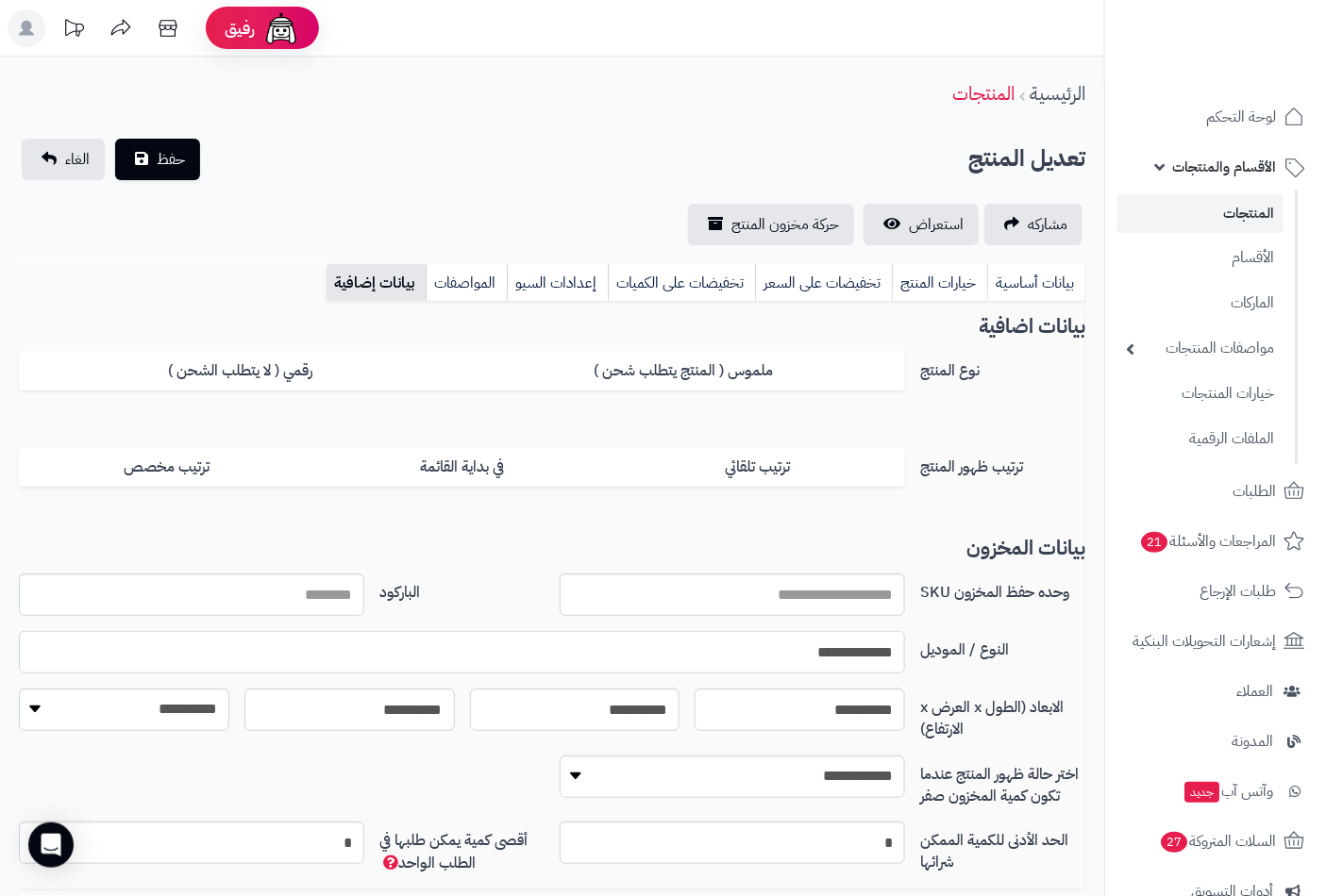
click at [800, 658] on input "**********" at bounding box center [462, 652] width 886 height 43
paste input "**********"
type input "**********"
click at [171, 152] on span "حفظ" at bounding box center [171, 159] width 29 height 23
